Goal: Navigation & Orientation: Find specific page/section

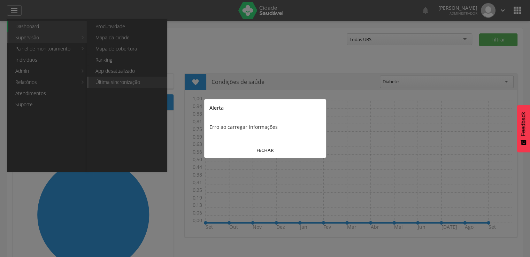
click at [110, 87] on div at bounding box center [265, 128] width 530 height 257
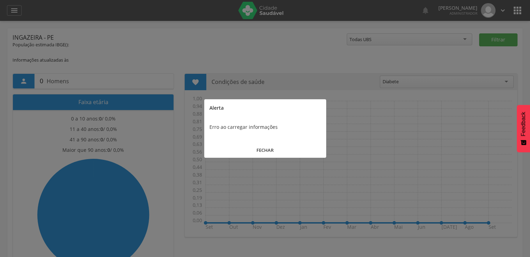
click at [252, 147] on button "FECHAR" at bounding box center [265, 150] width 122 height 15
click at [283, 148] on button "FECHAR" at bounding box center [265, 150] width 122 height 15
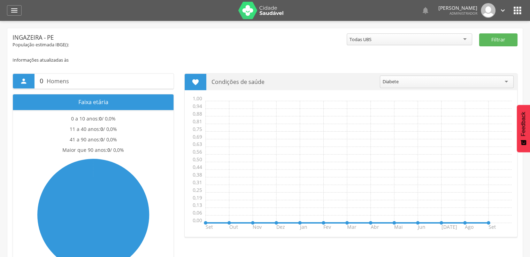
click at [515, 14] on icon "" at bounding box center [517, 10] width 11 height 11
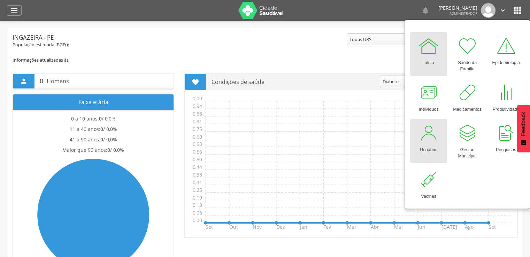
click at [433, 127] on div at bounding box center [428, 133] width 21 height 21
